Goal: Task Accomplishment & Management: Manage account settings

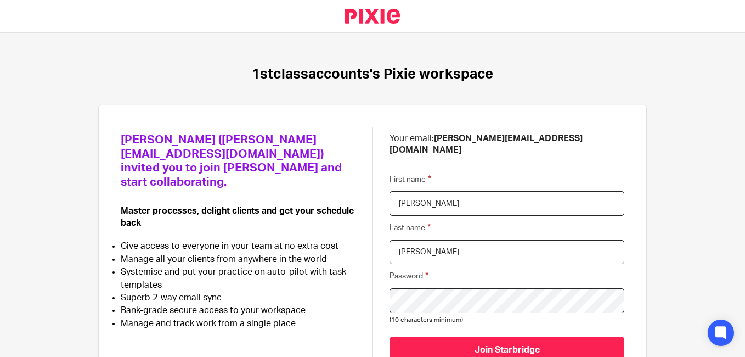
click at [346, 281] on div "Dan Whitehead (dan@starbridge.uk) invited you to join Pixie and start collabora…" at bounding box center [373, 250] width 504 height 247
drag, startPoint x: 426, startPoint y: 137, endPoint x: 553, endPoint y: 138, distance: 126.2
click at [553, 138] on p "Your email: manasvi@confiancebizsol.in" at bounding box center [507, 145] width 235 height 24
copy b "manasvi@confiancebizsol.in"
click at [331, 288] on div "Dan Whitehead (dan@starbridge.uk) invited you to join Pixie and start collabora…" at bounding box center [373, 250] width 504 height 247
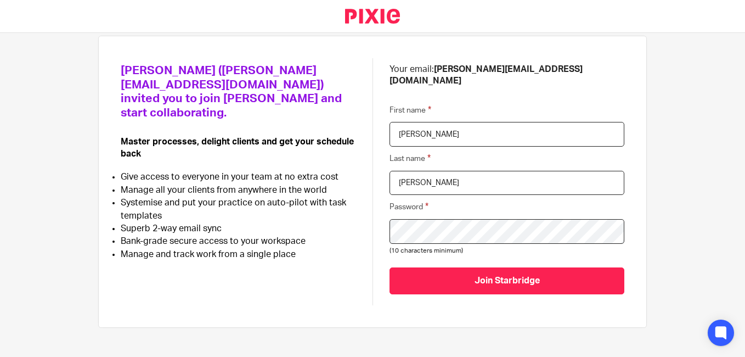
scroll to position [72, 0]
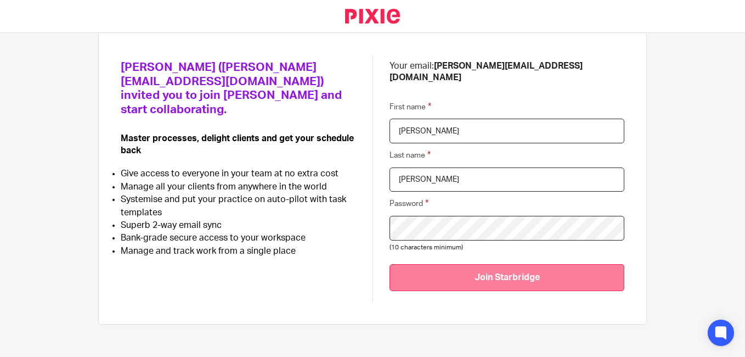
click at [511, 267] on input "Join Starbridge" at bounding box center [507, 277] width 235 height 27
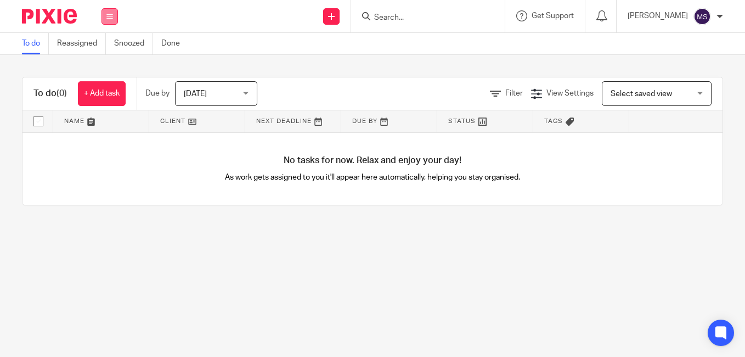
click at [109, 19] on icon at bounding box center [109, 16] width 7 height 7
click at [171, 244] on main "To do Reassigned Snoozed Done To do (0) + Add task Due by Today Today Today Tom…" at bounding box center [372, 178] width 745 height 357
click at [548, 16] on span "Get Support" at bounding box center [553, 16] width 42 height 8
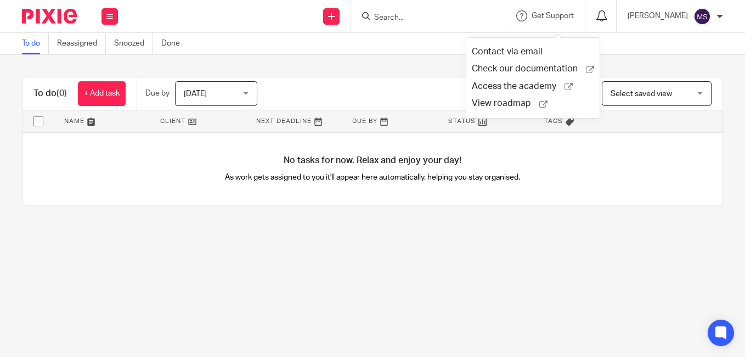
click at [608, 18] on icon at bounding box center [602, 15] width 11 height 11
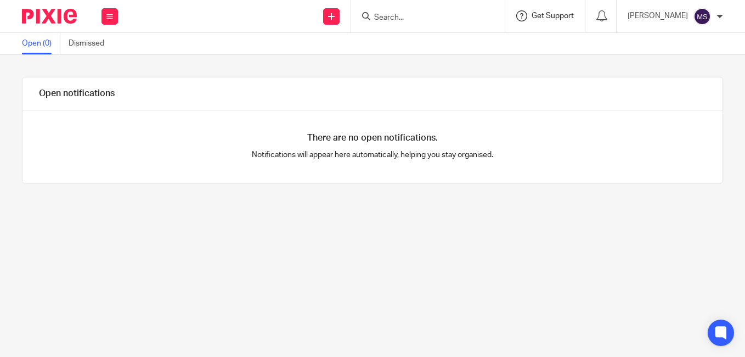
click at [564, 18] on span "Get Support" at bounding box center [553, 16] width 42 height 8
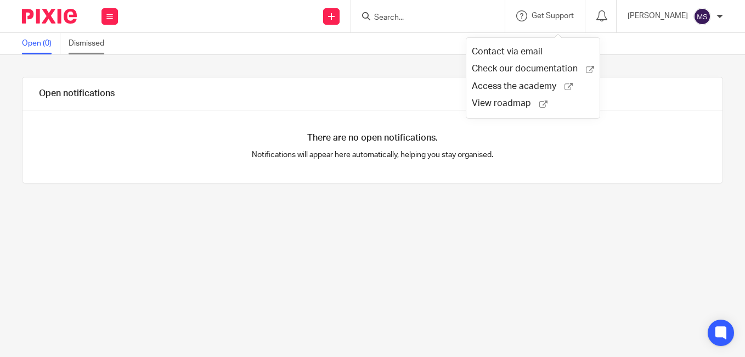
click at [92, 45] on link "Dismissed" at bounding box center [91, 43] width 44 height 21
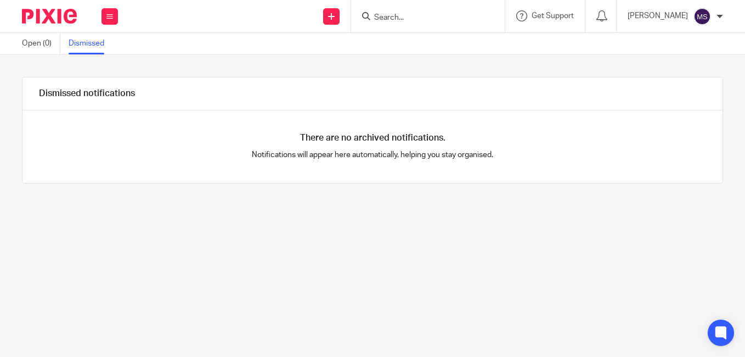
click at [561, 15] on span "Get Support" at bounding box center [553, 16] width 42 height 8
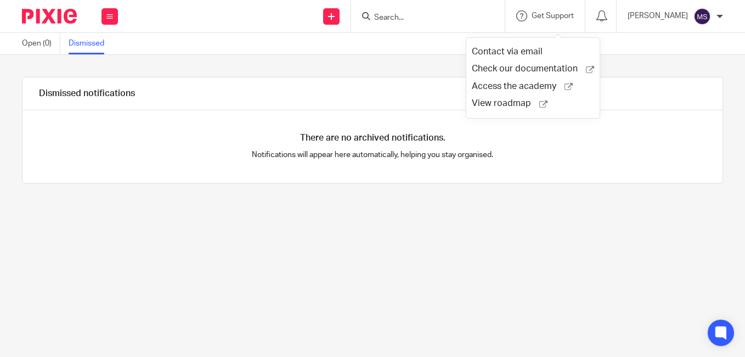
click at [531, 156] on p "Notifications will appear here automatically, helping you stay organised." at bounding box center [373, 154] width 350 height 11
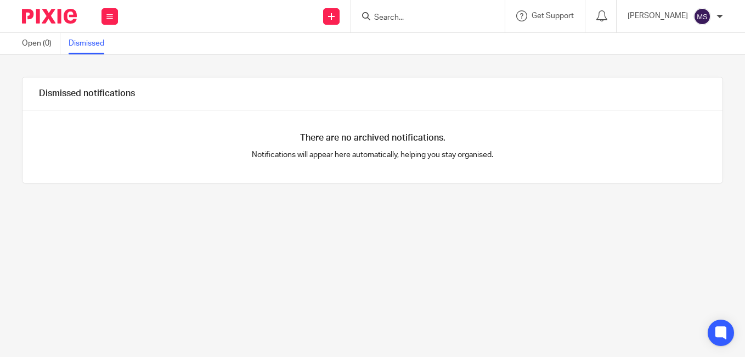
click at [439, 15] on input "Search" at bounding box center [422, 18] width 99 height 10
type input "p"
click at [674, 16] on p "[PERSON_NAME]" at bounding box center [658, 15] width 60 height 11
click at [603, 153] on div "There are no archived notifications. Notifications will appear here automatical…" at bounding box center [373, 146] width 700 height 72
click at [565, 13] on span "Get Support" at bounding box center [553, 16] width 42 height 8
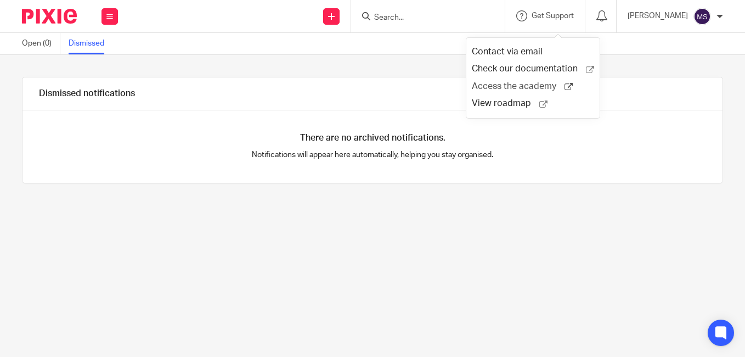
click at [530, 86] on span "Access the academy" at bounding box center [518, 87] width 93 height 12
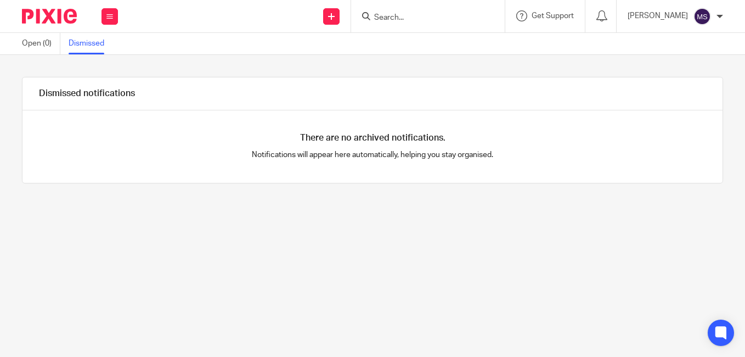
click at [718, 13] on div at bounding box center [720, 16] width 7 height 7
click at [681, 43] on span "My profile" at bounding box center [677, 44] width 34 height 8
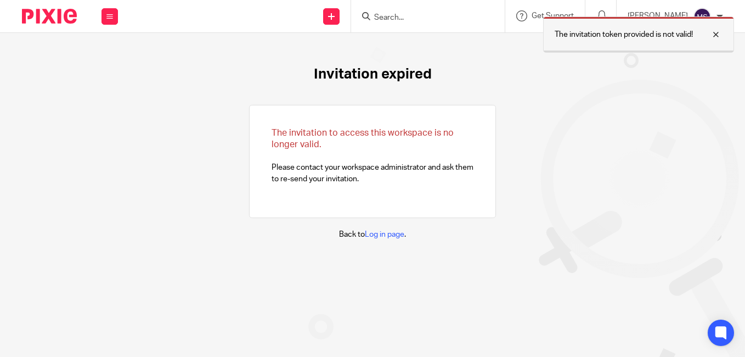
click at [711, 38] on div at bounding box center [708, 34] width 30 height 13
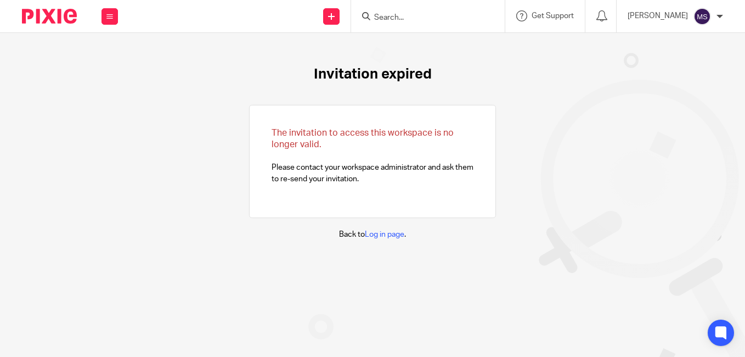
click at [719, 18] on div at bounding box center [720, 16] width 7 height 7
drag, startPoint x: 655, startPoint y: 106, endPoint x: 649, endPoint y: 81, distance: 26.1
click at [655, 106] on div "Invitation expired The invitation to access this workspace is no longer valid. …" at bounding box center [372, 153] width 745 height 240
click at [560, 15] on span "Get Support" at bounding box center [553, 16] width 42 height 8
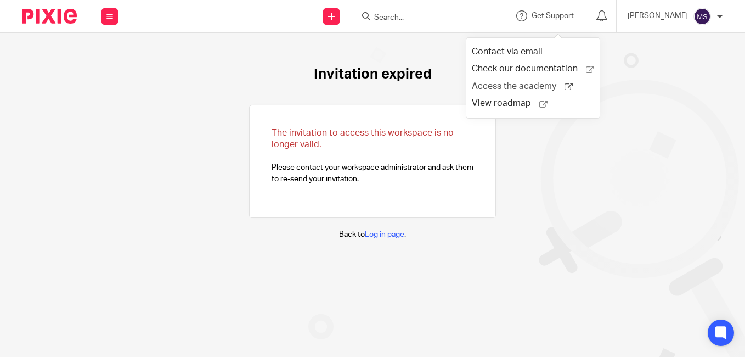
click at [494, 88] on span "Access the academy" at bounding box center [518, 87] width 93 height 12
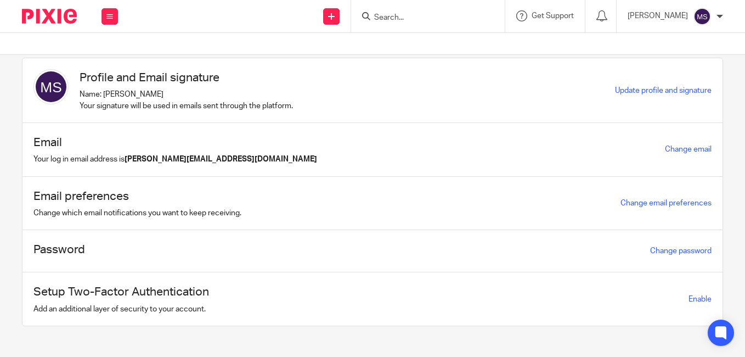
scroll to position [27, 0]
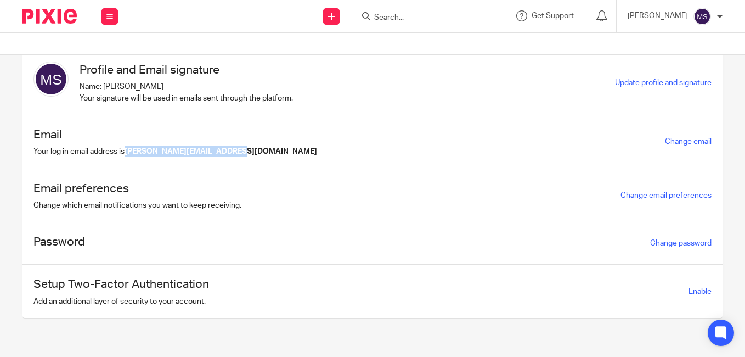
drag, startPoint x: 128, startPoint y: 151, endPoint x: 238, endPoint y: 159, distance: 110.0
click at [238, 159] on div "Email Your log in email address is manasvi@confiancebizsol.in Change email" at bounding box center [373, 142] width 700 height 54
copy b "[PERSON_NAME][EMAIL_ADDRESS][DOMAIN_NAME]"
click at [381, 75] on div "Profile and Email signature Name: Manasvi Shah Your signature will be used in e…" at bounding box center [324, 82] width 582 height 42
click at [656, 246] on link "Change password" at bounding box center [680, 243] width 61 height 8
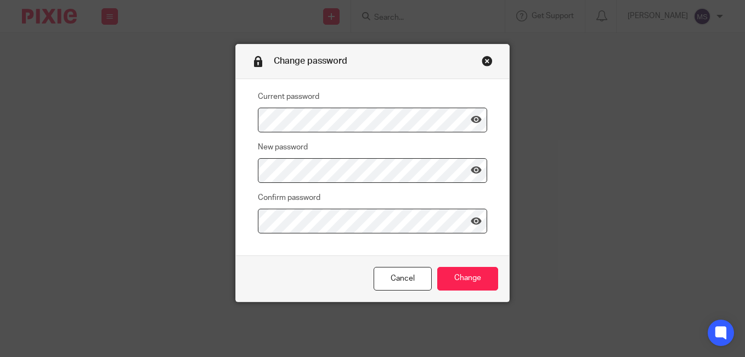
click at [245, 147] on fieldset "New password" at bounding box center [364, 161] width 246 height 42
click at [474, 172] on icon at bounding box center [476, 170] width 11 height 11
click at [252, 160] on fieldset "New password" at bounding box center [364, 161] width 246 height 42
click at [463, 281] on input "Change" at bounding box center [467, 279] width 61 height 24
click at [482, 277] on input "Change" at bounding box center [467, 279] width 61 height 24
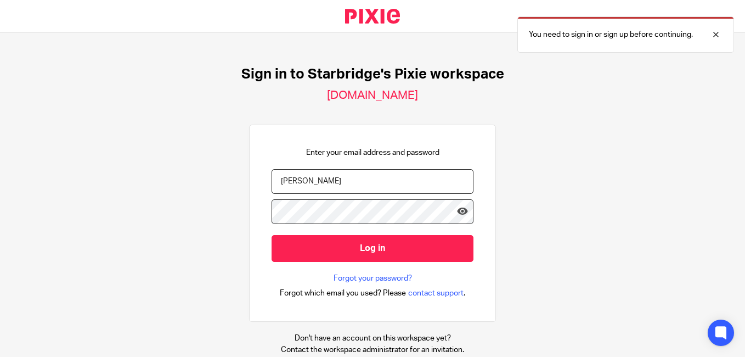
click at [318, 182] on input "[PERSON_NAME]" at bounding box center [373, 181] width 202 height 25
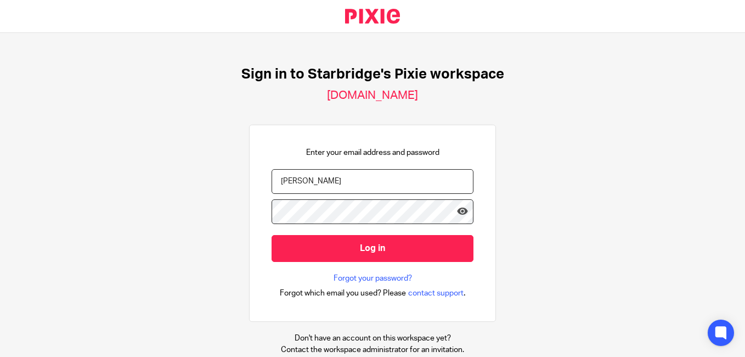
click at [519, 231] on div "Sign in to Starbridge's Pixie workspace [DOMAIN_NAME] Enter your email address …" at bounding box center [372, 195] width 745 height 324
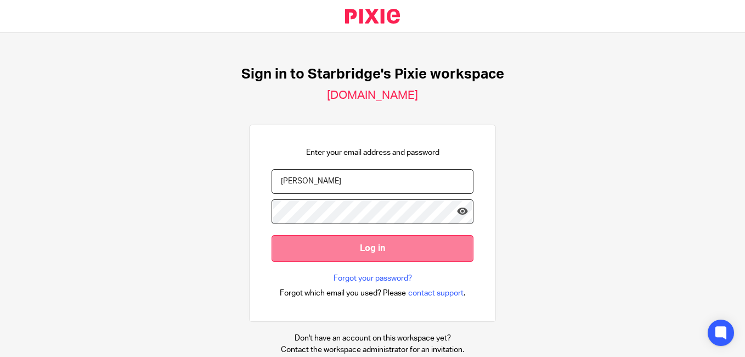
click at [391, 248] on input "Log in" at bounding box center [373, 248] width 202 height 27
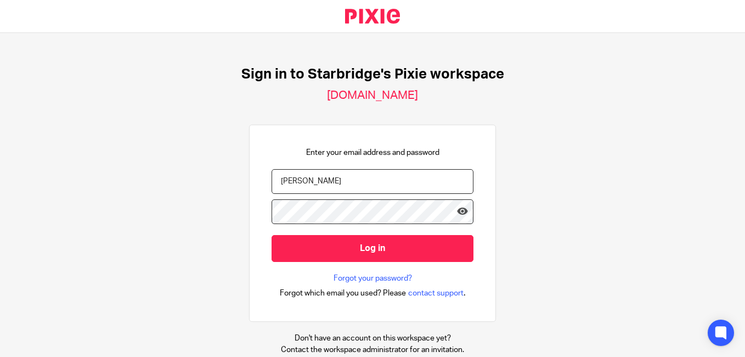
click at [604, 222] on div "Sign in to Starbridge's Pixie workspace [DOMAIN_NAME] Enter your email address …" at bounding box center [372, 195] width 745 height 324
click at [394, 172] on input "[PERSON_NAME]" at bounding box center [373, 181] width 202 height 25
click at [395, 176] on input "[PERSON_NAME]" at bounding box center [373, 181] width 202 height 25
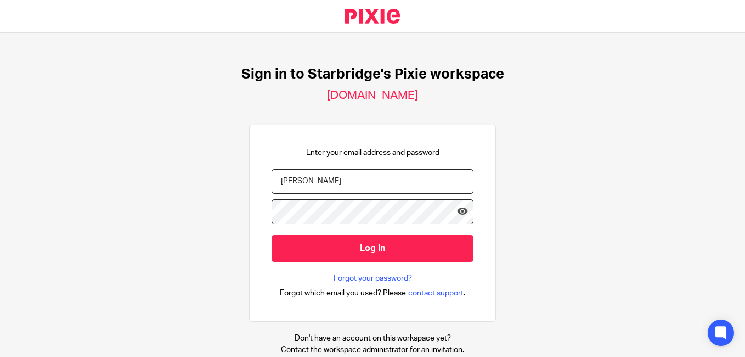
click at [327, 189] on input "[PERSON_NAME]" at bounding box center [373, 181] width 202 height 25
click at [328, 189] on input "[PERSON_NAME]" at bounding box center [373, 181] width 202 height 25
paste input "manasvi@confiancebizsol.in"
type input "manasvi@confiancebizsol.in"
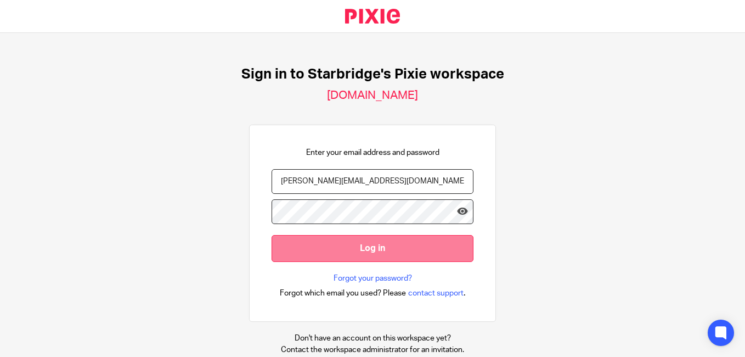
click at [278, 253] on input "Log in" at bounding box center [373, 248] width 202 height 27
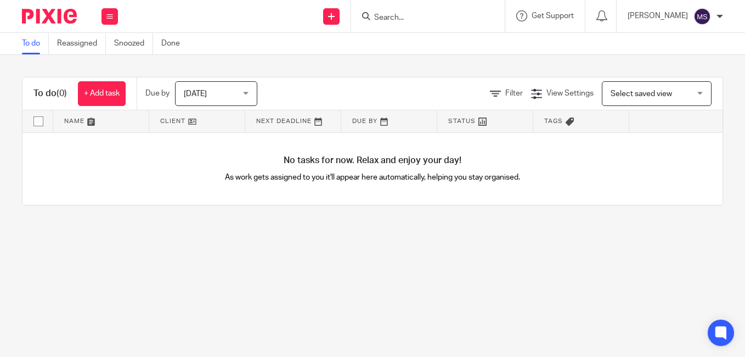
click at [711, 21] on div "[PERSON_NAME]" at bounding box center [675, 17] width 95 height 18
click at [642, 160] on div "No tasks for now. Relax and enjoy your day! As work gets assigned to you it'll …" at bounding box center [373, 169] width 700 height 72
click at [571, 14] on span "Get Support" at bounding box center [553, 16] width 42 height 8
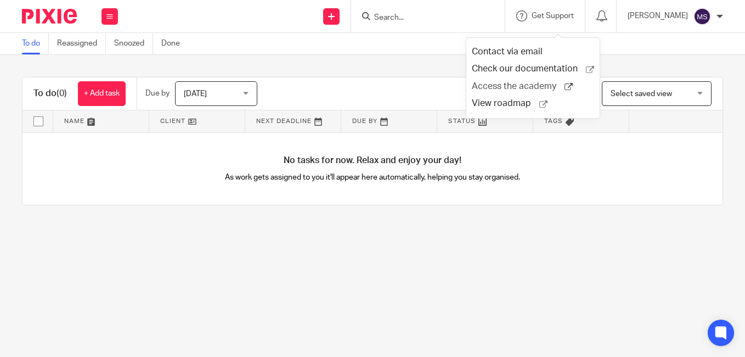
click at [504, 86] on span "Access the academy" at bounding box center [518, 87] width 93 height 12
